Goal: Information Seeking & Learning: Learn about a topic

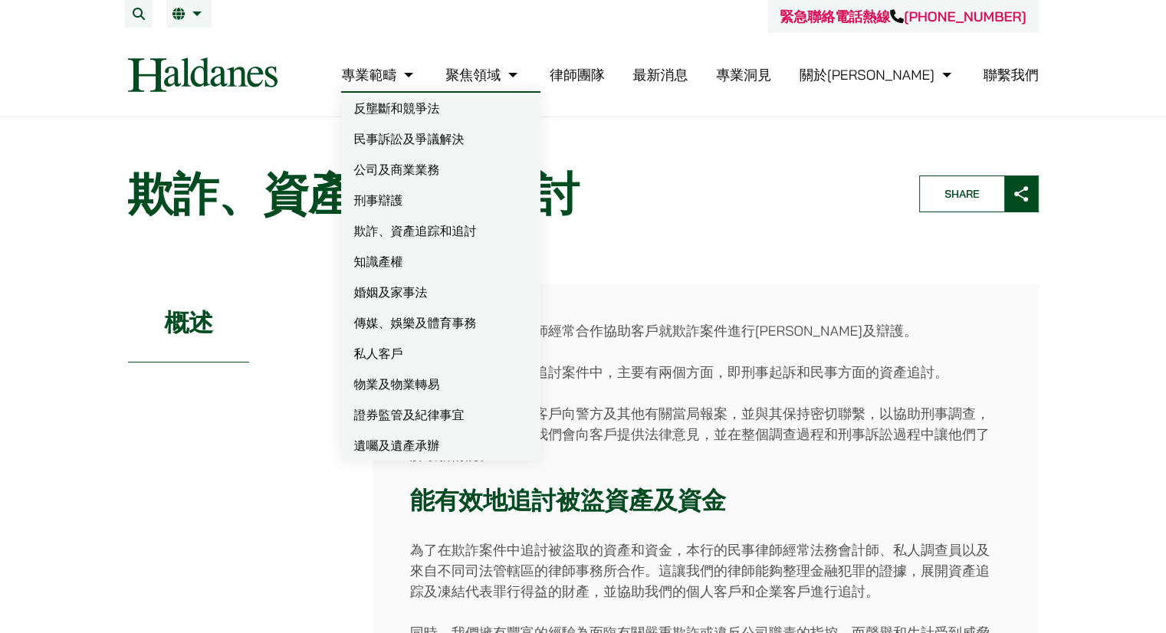
click at [493, 225] on link "欺詐、資產追踪和追討" at bounding box center [440, 230] width 199 height 31
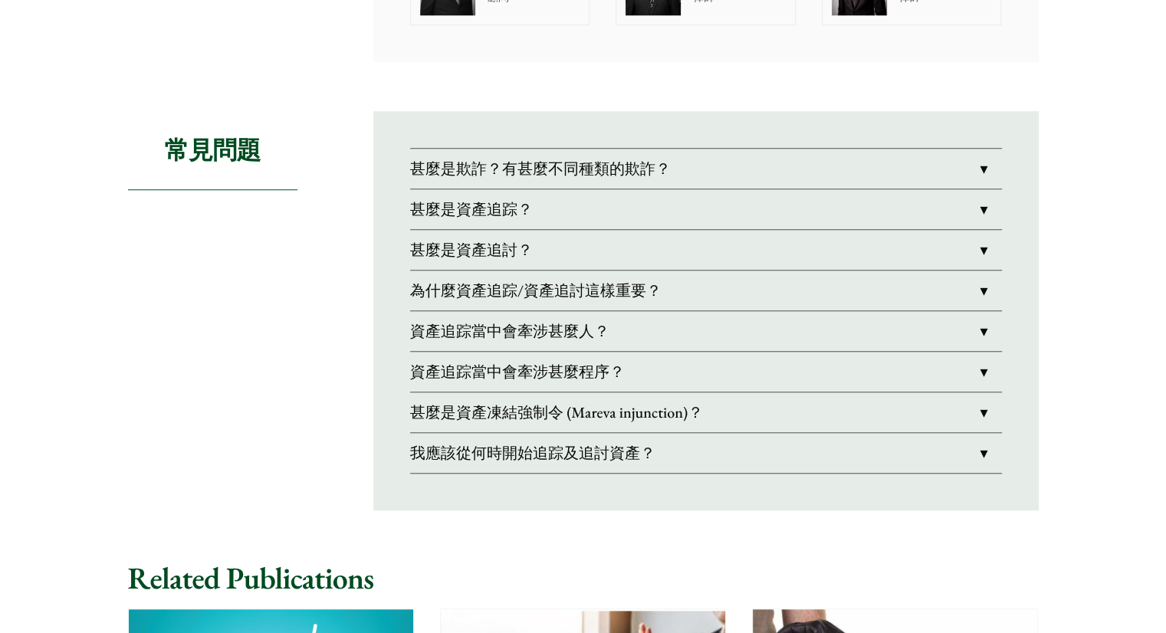
scroll to position [1227, 0]
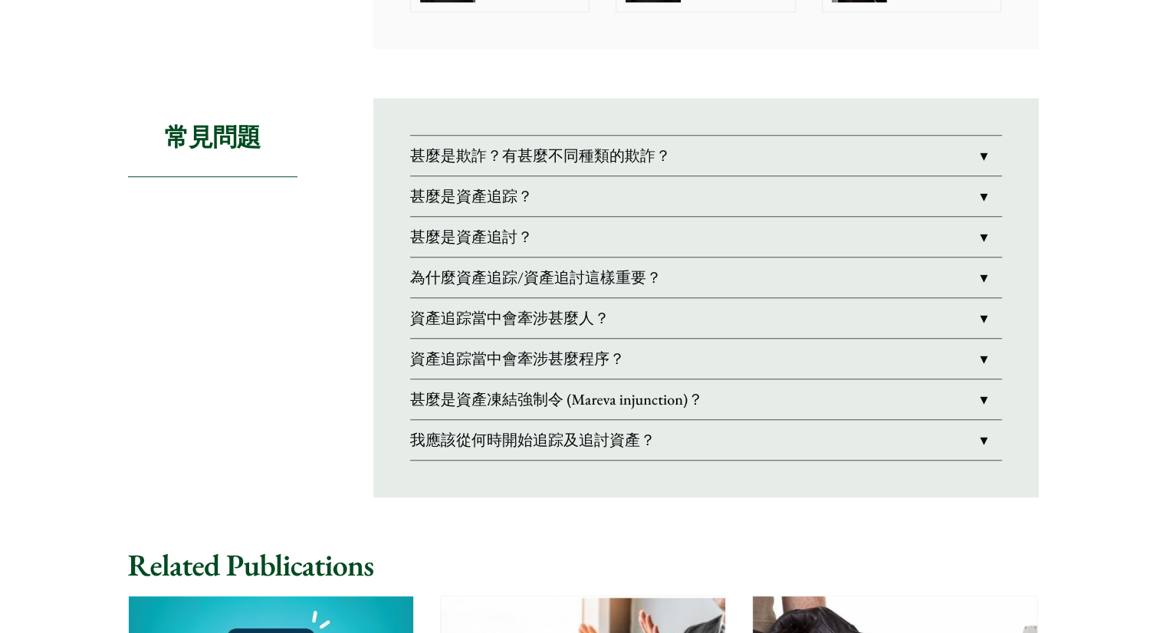
click at [479, 199] on link "甚麼是資產追踪？" at bounding box center [706, 196] width 592 height 40
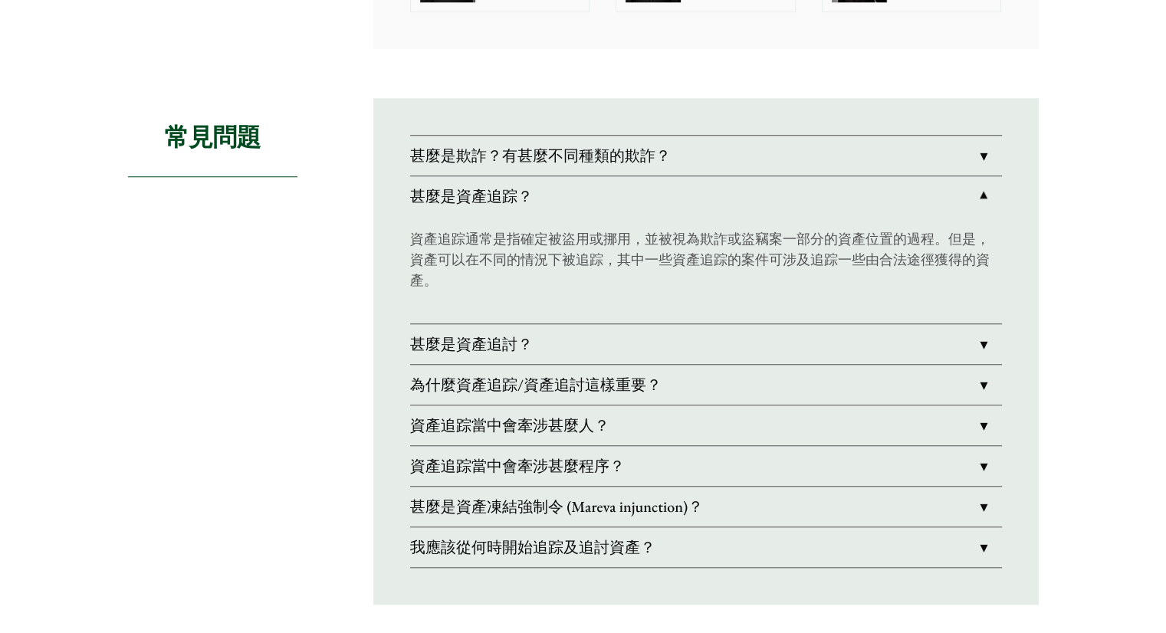
click at [497, 340] on link "甚麼是資產追討？" at bounding box center [706, 344] width 592 height 40
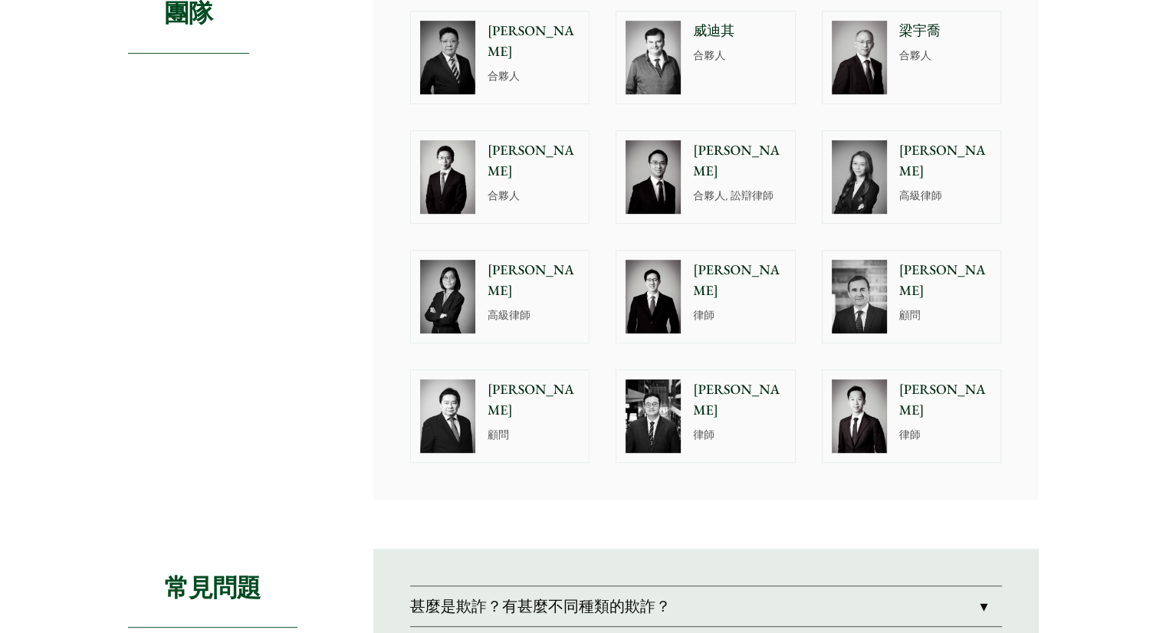
scroll to position [687, 0]
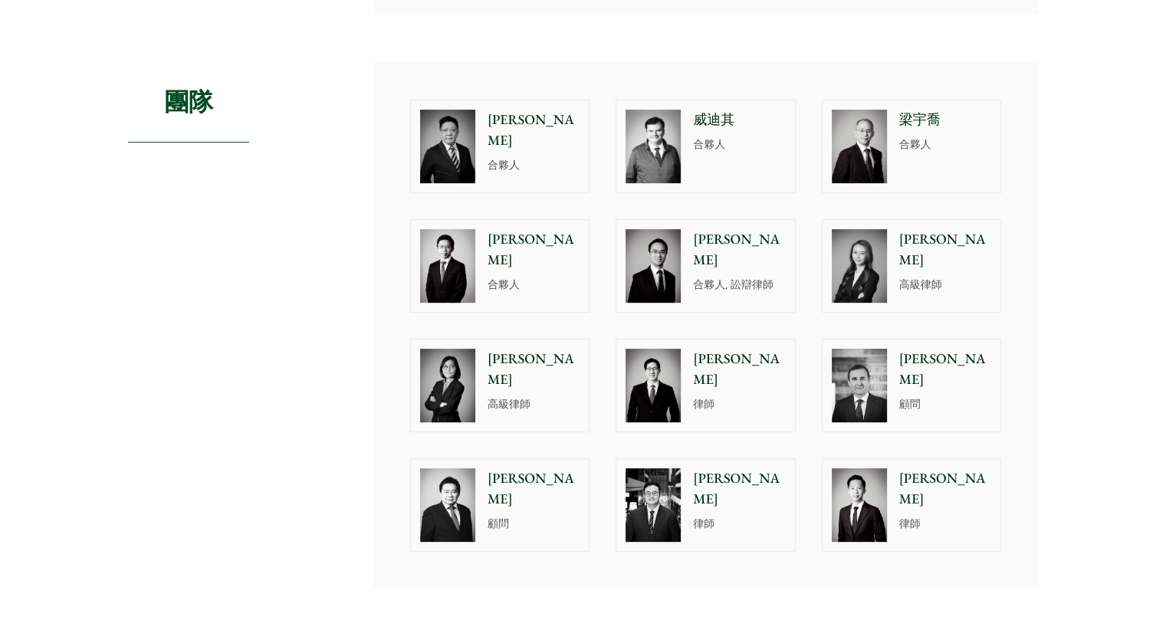
click at [350, 236] on div "團隊 呂君博 合夥人 威迪其 合夥人 梁宇喬 合夥人 馬允軒 合夥人 黃世傑 合夥人, 訟辯律師 盧思敏 高級律師 梁蔚茵 高級律師 呂致諾 律師 何大衛 顧…" at bounding box center [583, 325] width 911 height 525
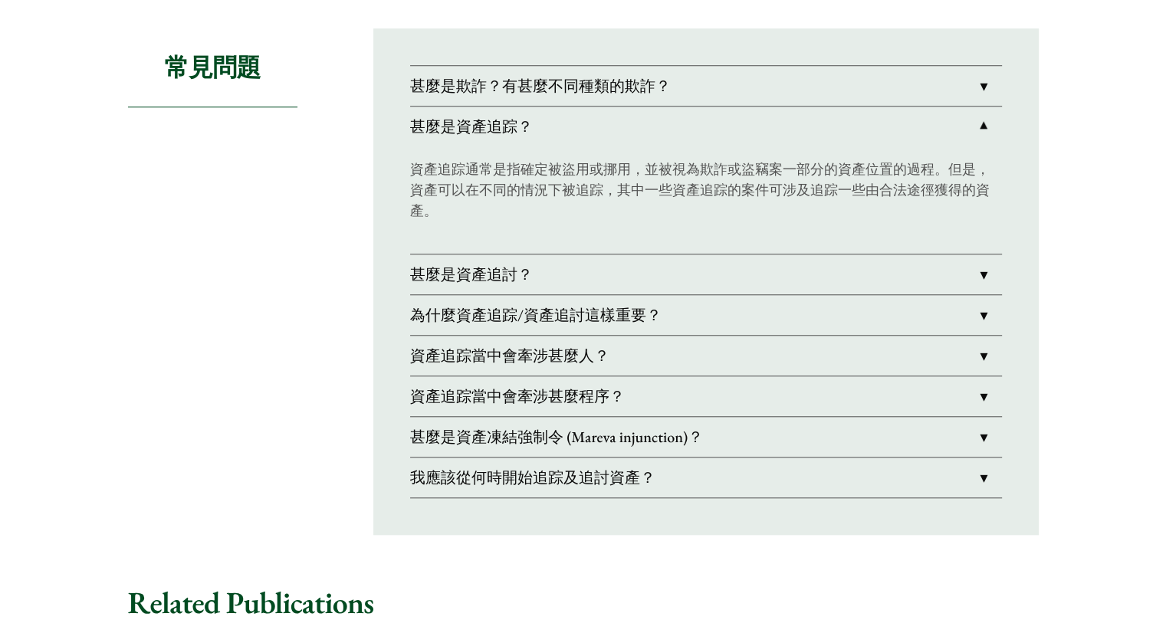
scroll to position [1359, 0]
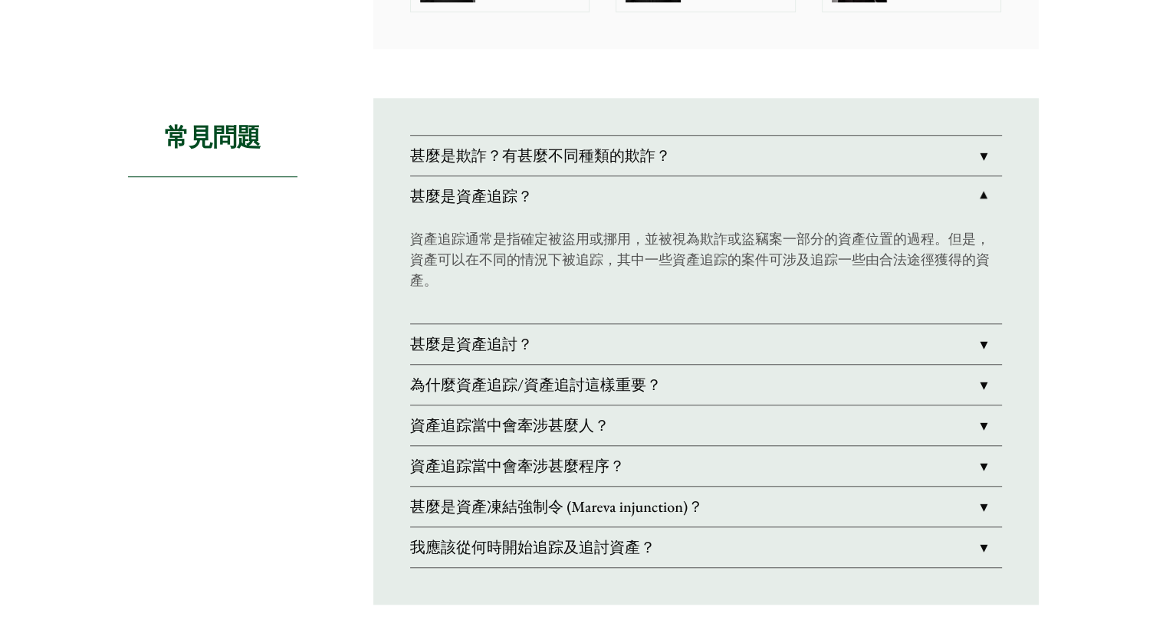
scroll to position [1227, 0]
